Goal: Task Accomplishment & Management: Manage account settings

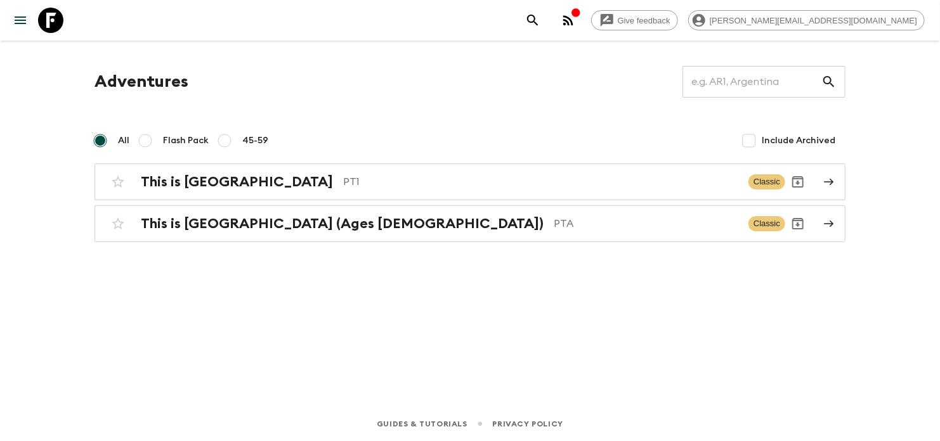
click at [581, 18] on div "button" at bounding box center [576, 14] width 10 height 13
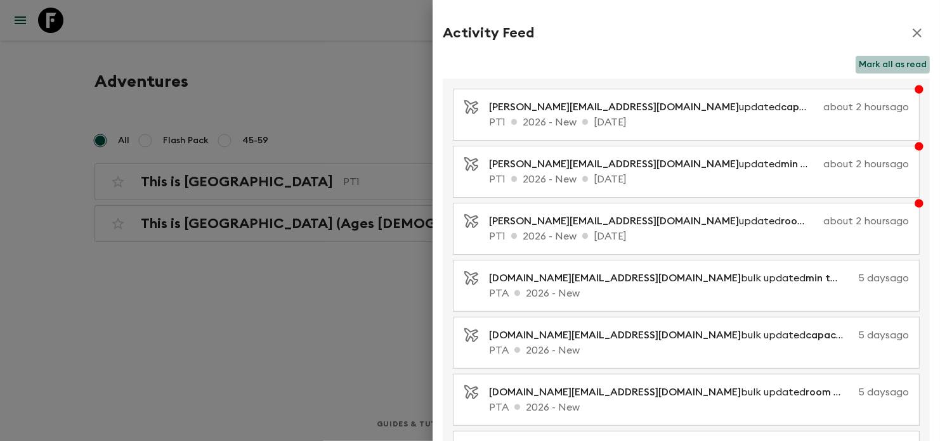
click at [905, 63] on button "Mark all as read" at bounding box center [892, 65] width 74 height 18
click at [912, 31] on icon "button" at bounding box center [916, 32] width 15 height 15
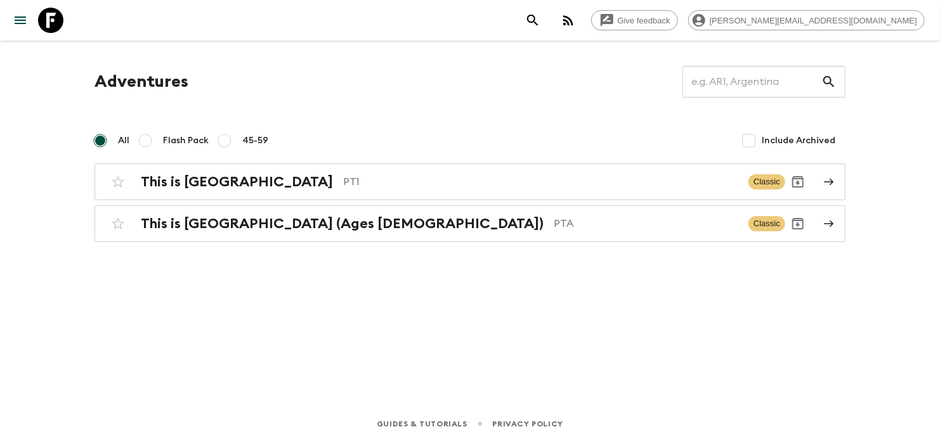
click at [270, 202] on div "This is Portugal PT1 Classic This is [GEOGRAPHIC_DATA] (Ages [DEMOGRAPHIC_DATA]…" at bounding box center [469, 203] width 751 height 79
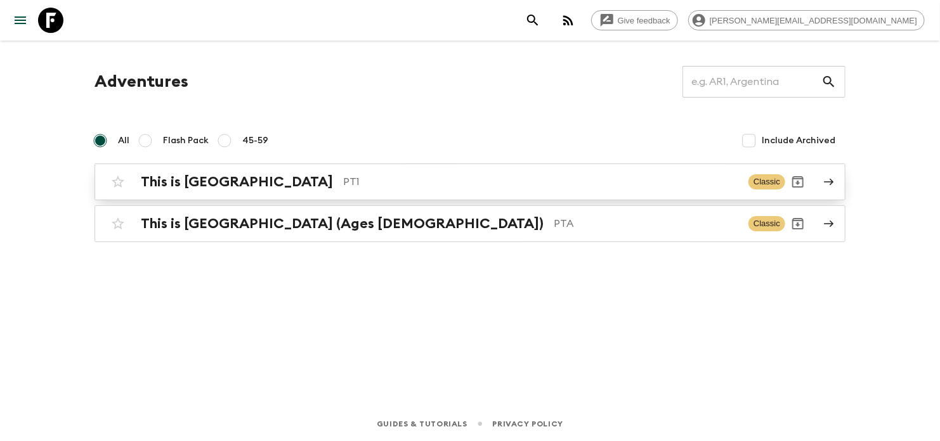
click at [273, 195] on link "This is Portugal PT1 Classic" at bounding box center [469, 182] width 751 height 37
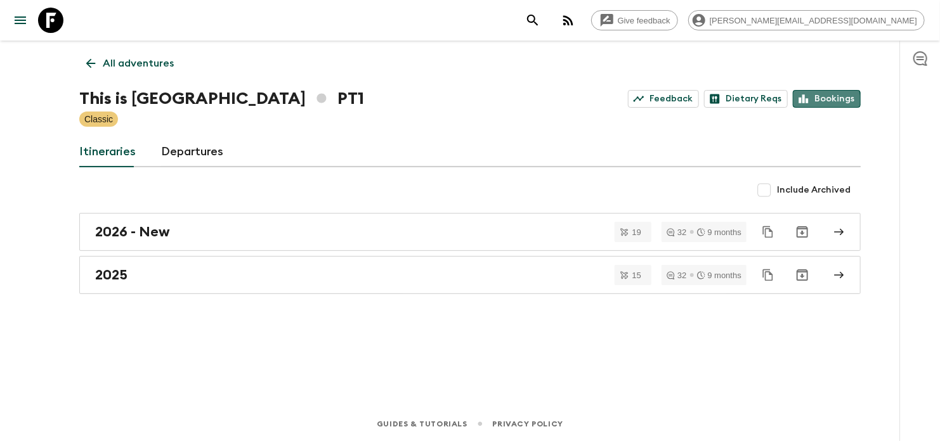
click at [817, 102] on link "Bookings" at bounding box center [827, 99] width 68 height 18
